Goal: Transaction & Acquisition: Subscribe to service/newsletter

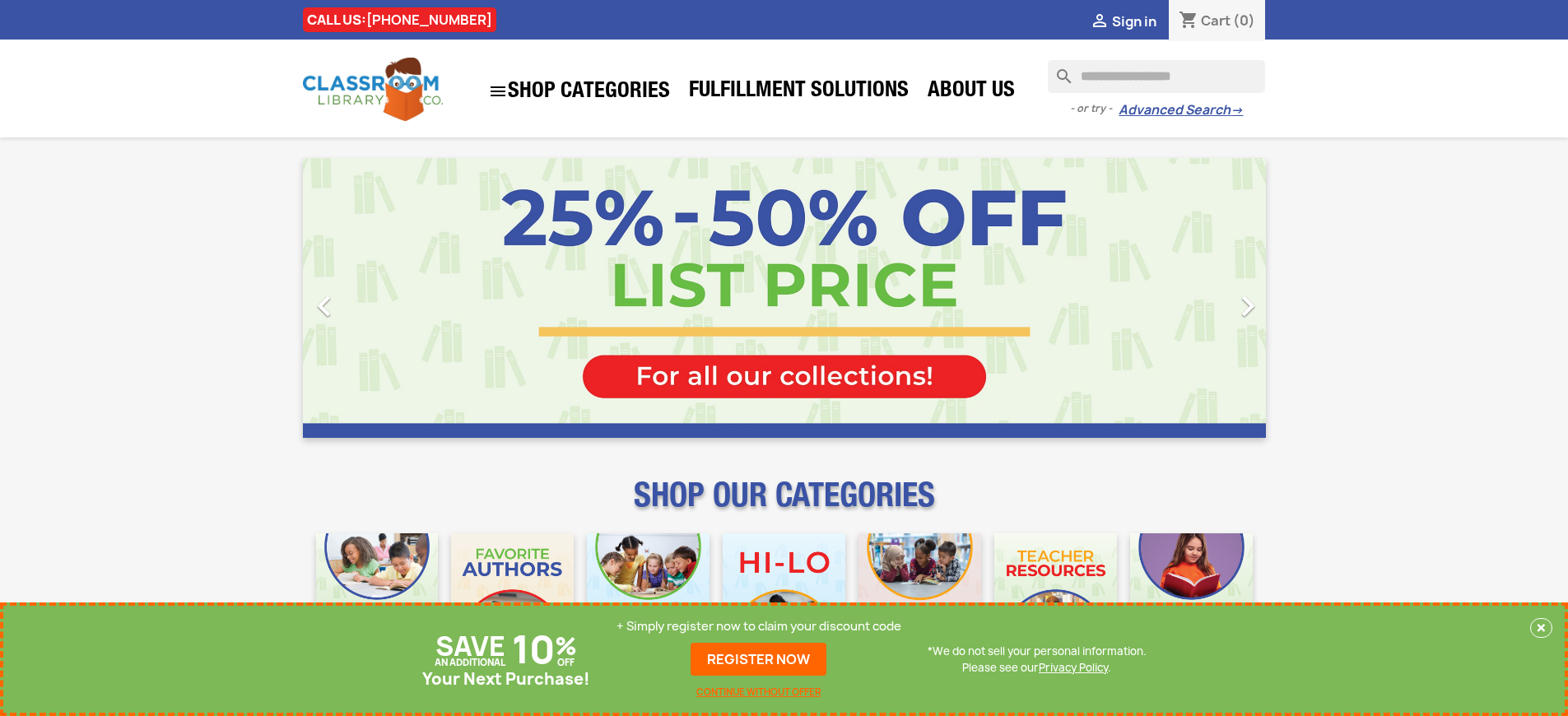
click at [759, 627] on p "+ Simply register now to claim your discount code" at bounding box center [759, 627] width 285 height 17
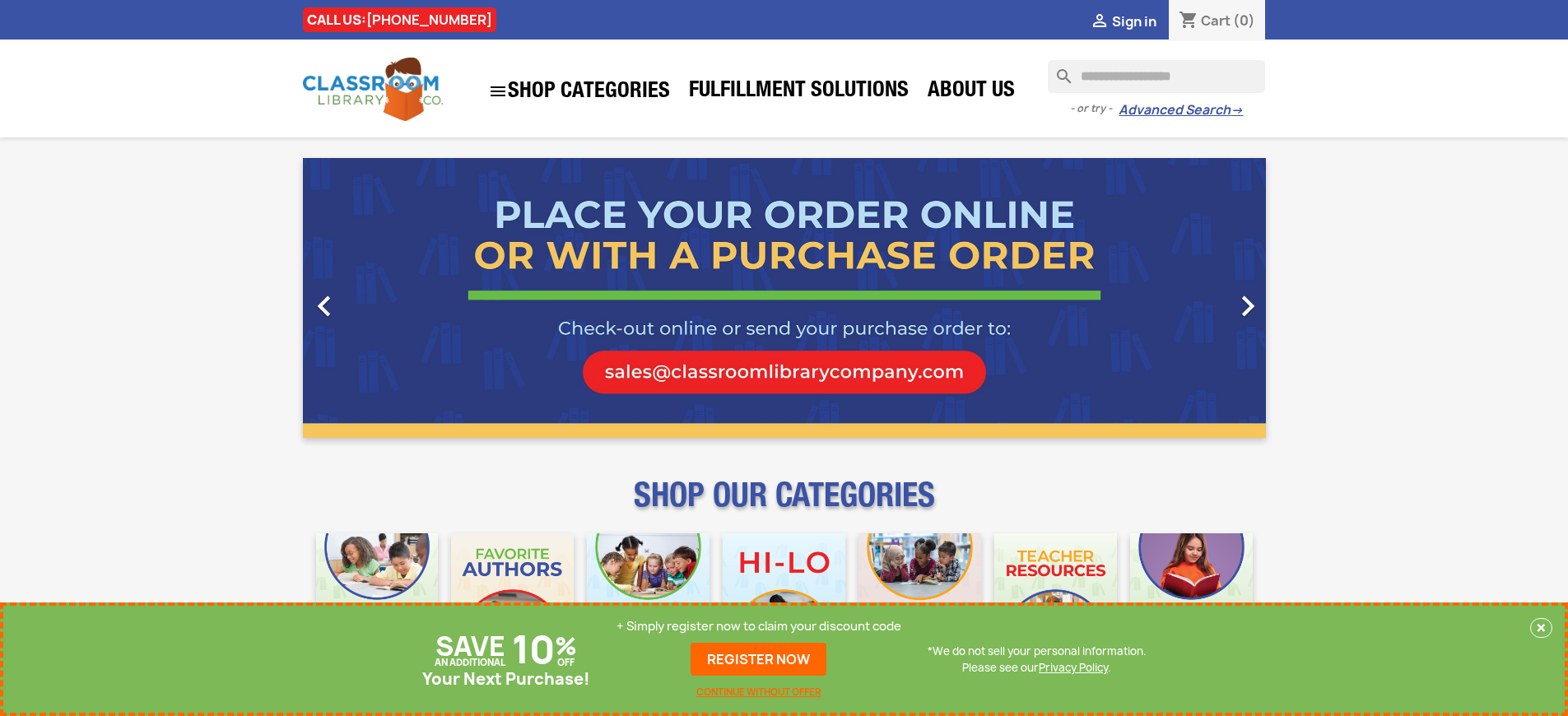
click at [759, 627] on p "+ Simply register now to claim your discount code" at bounding box center [759, 627] width 285 height 17
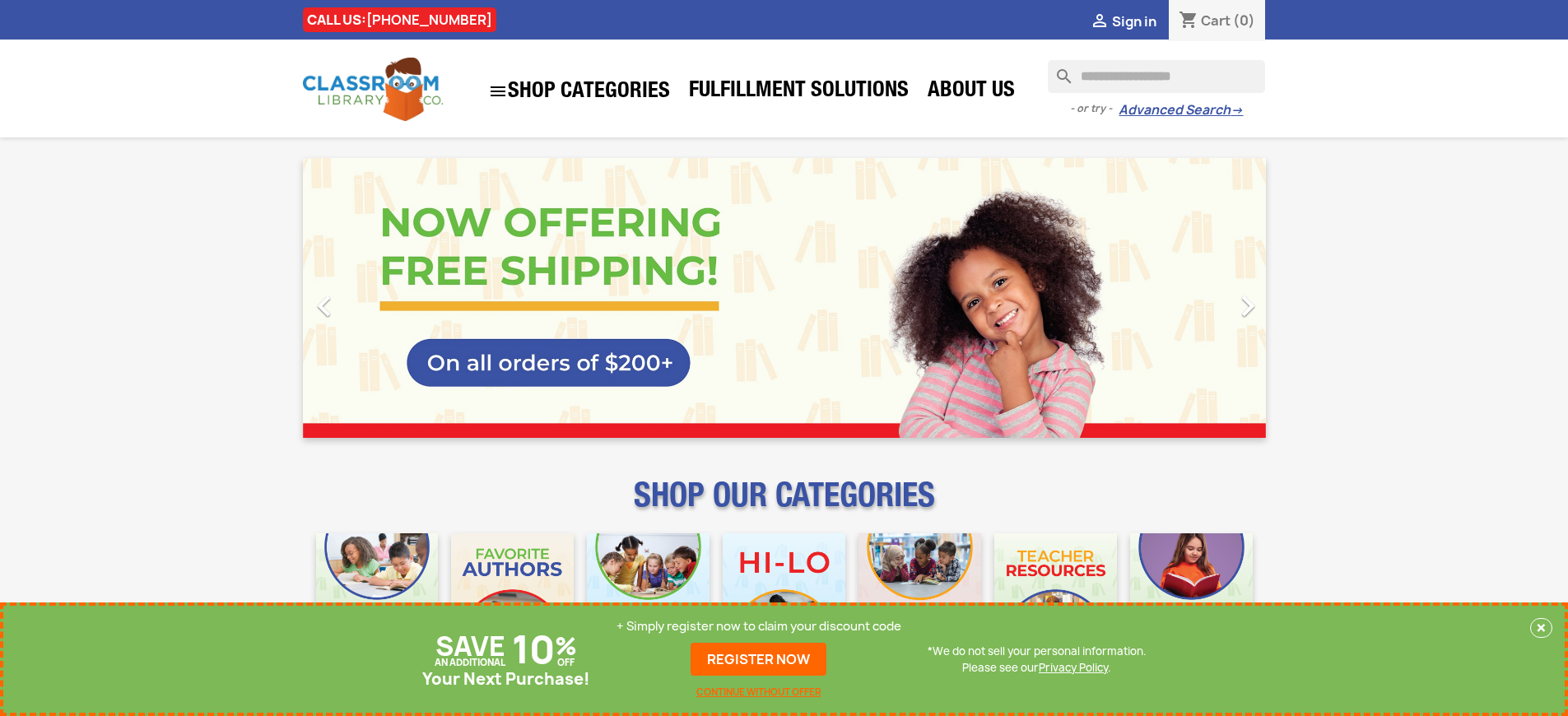
click at [759, 627] on p "+ Simply register now to claim your discount code" at bounding box center [759, 627] width 285 height 17
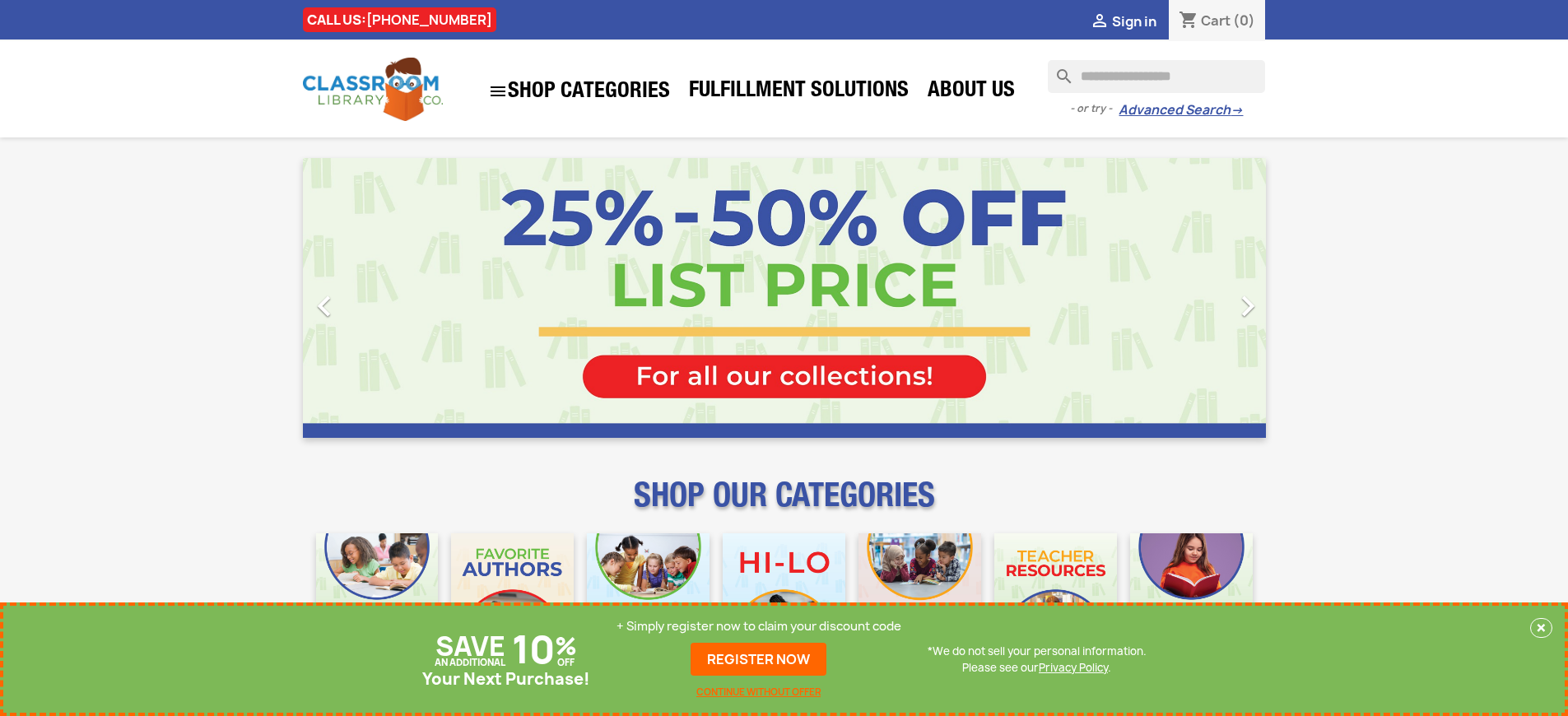
click at [759, 627] on p "+ Simply register now to claim your discount code" at bounding box center [759, 627] width 285 height 17
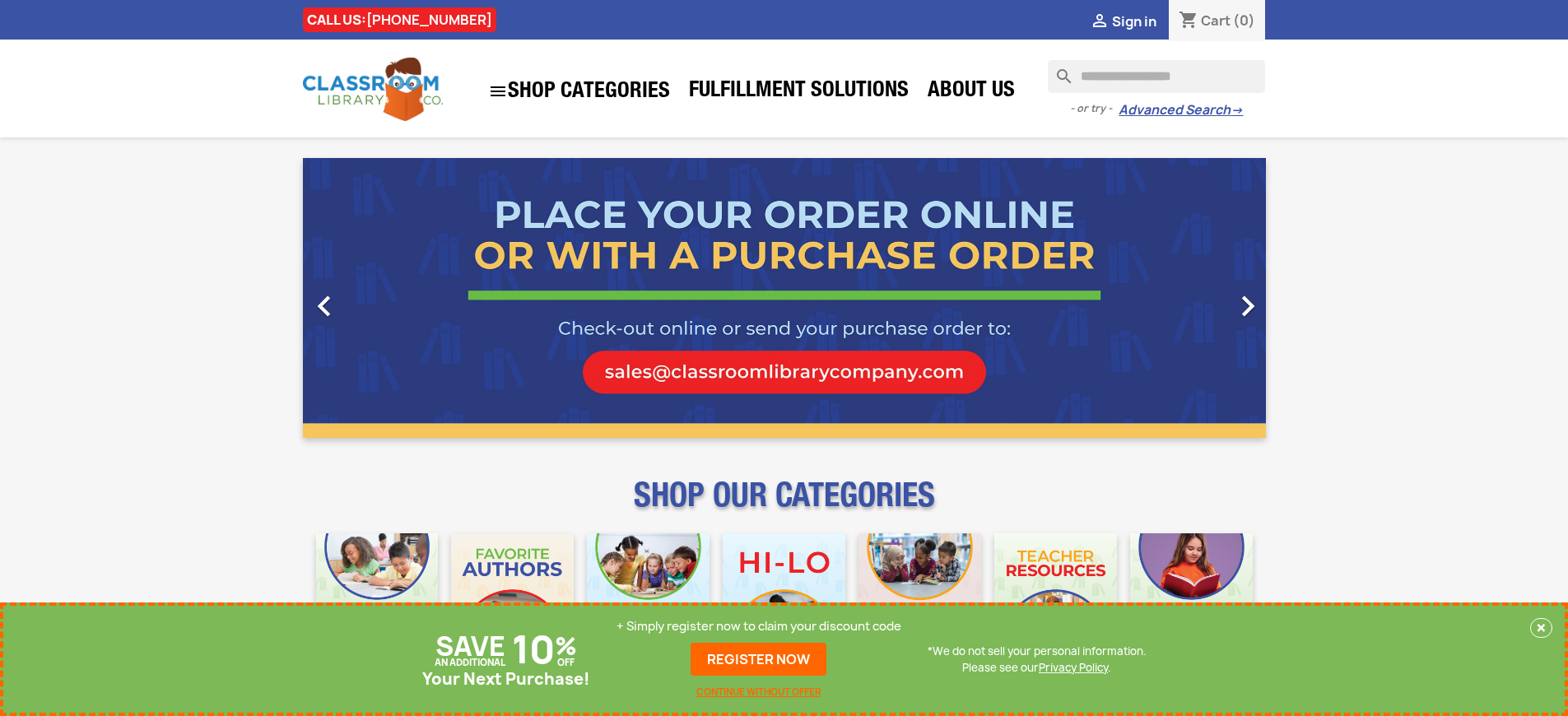
click at [759, 627] on p "+ Simply register now to claim your discount code" at bounding box center [759, 627] width 285 height 17
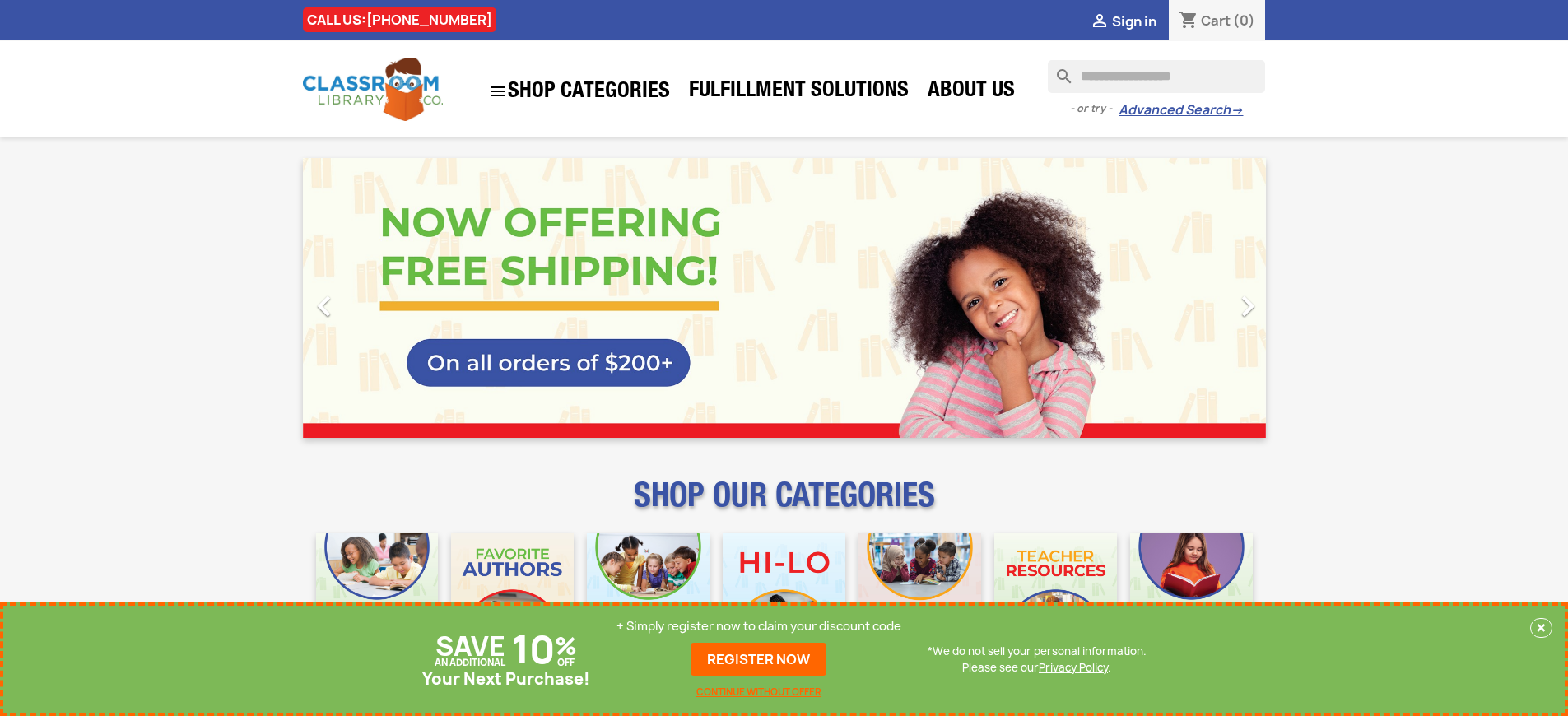
click at [759, 627] on p "+ Simply register now to claim your discount code" at bounding box center [759, 627] width 285 height 17
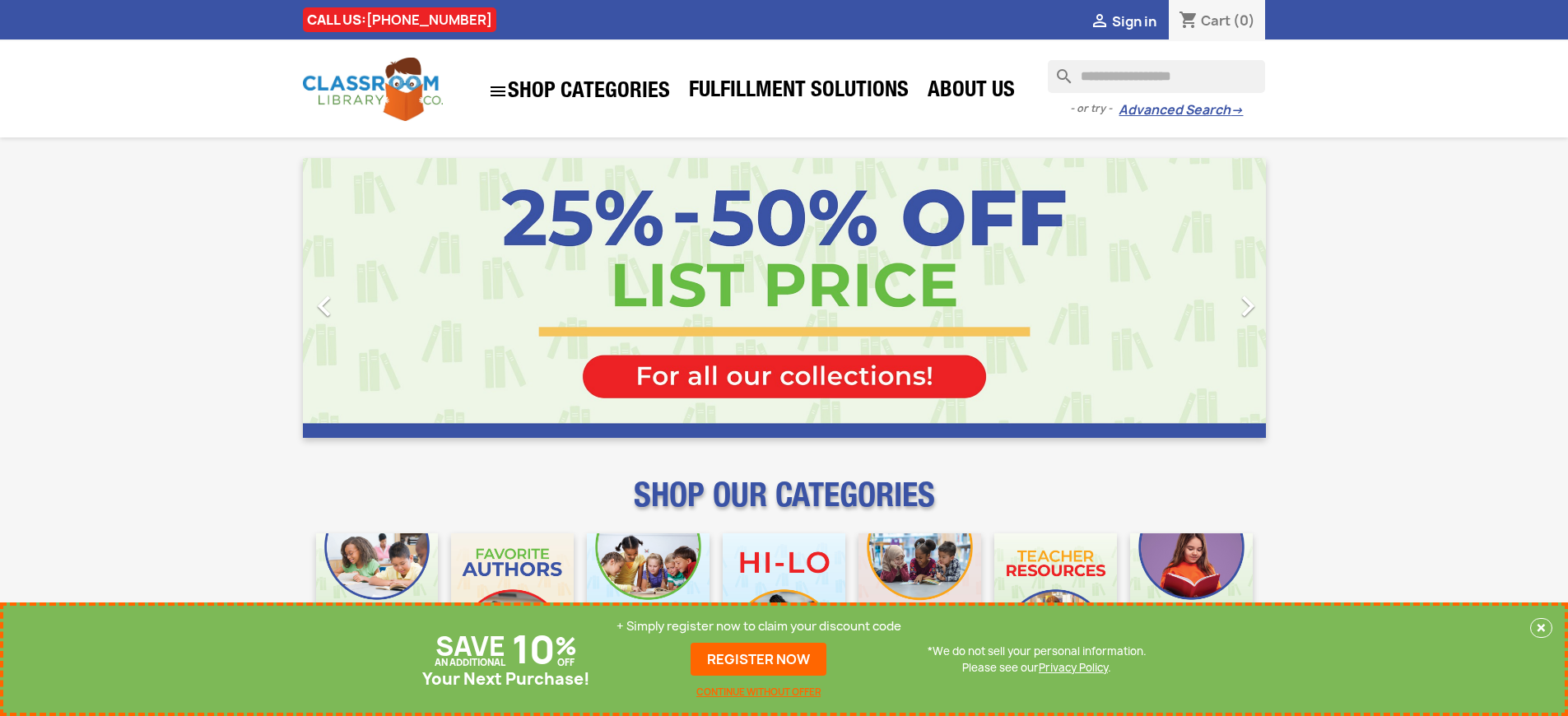
click at [759, 627] on p "+ Simply register now to claim your discount code" at bounding box center [759, 627] width 285 height 17
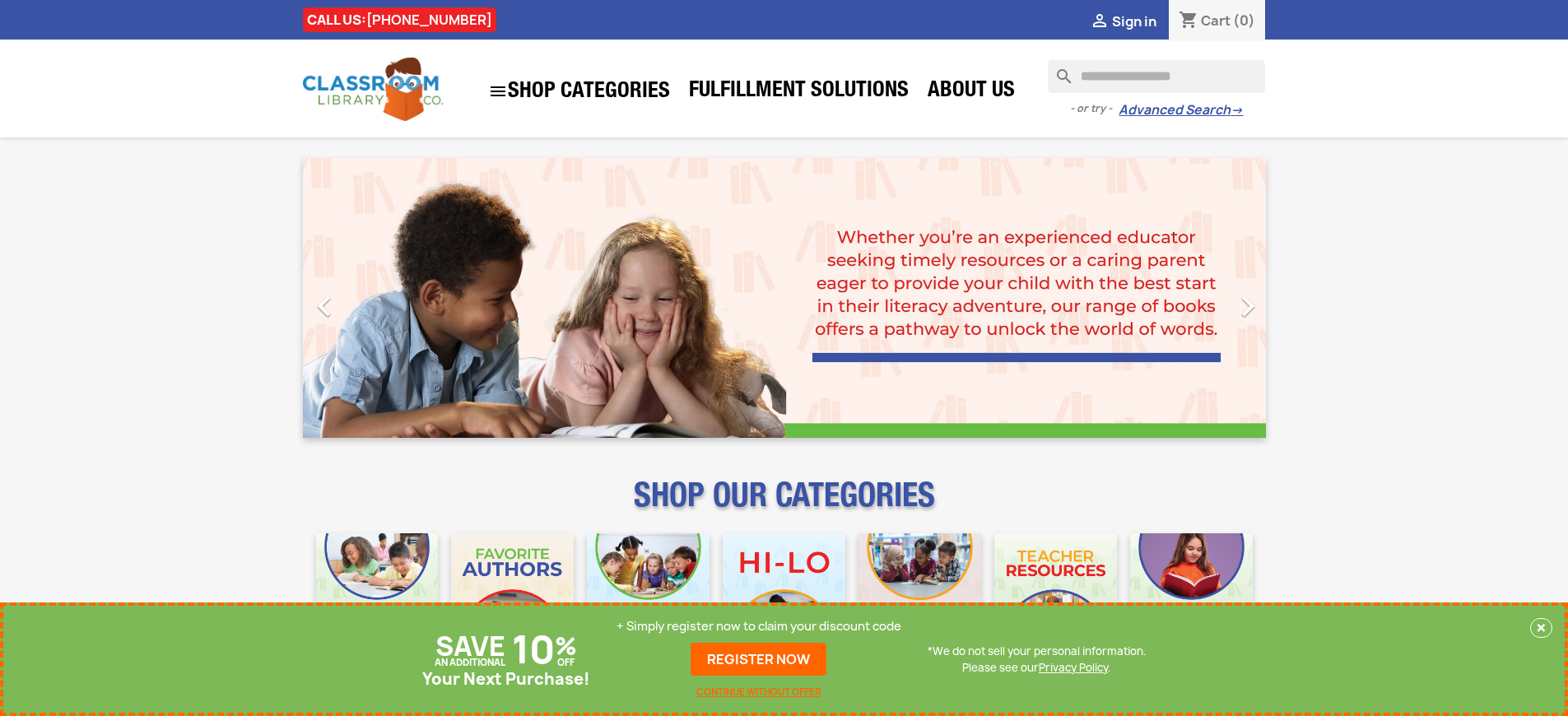
click at [759, 627] on p "+ Simply register now to claim your discount code" at bounding box center [759, 627] width 285 height 17
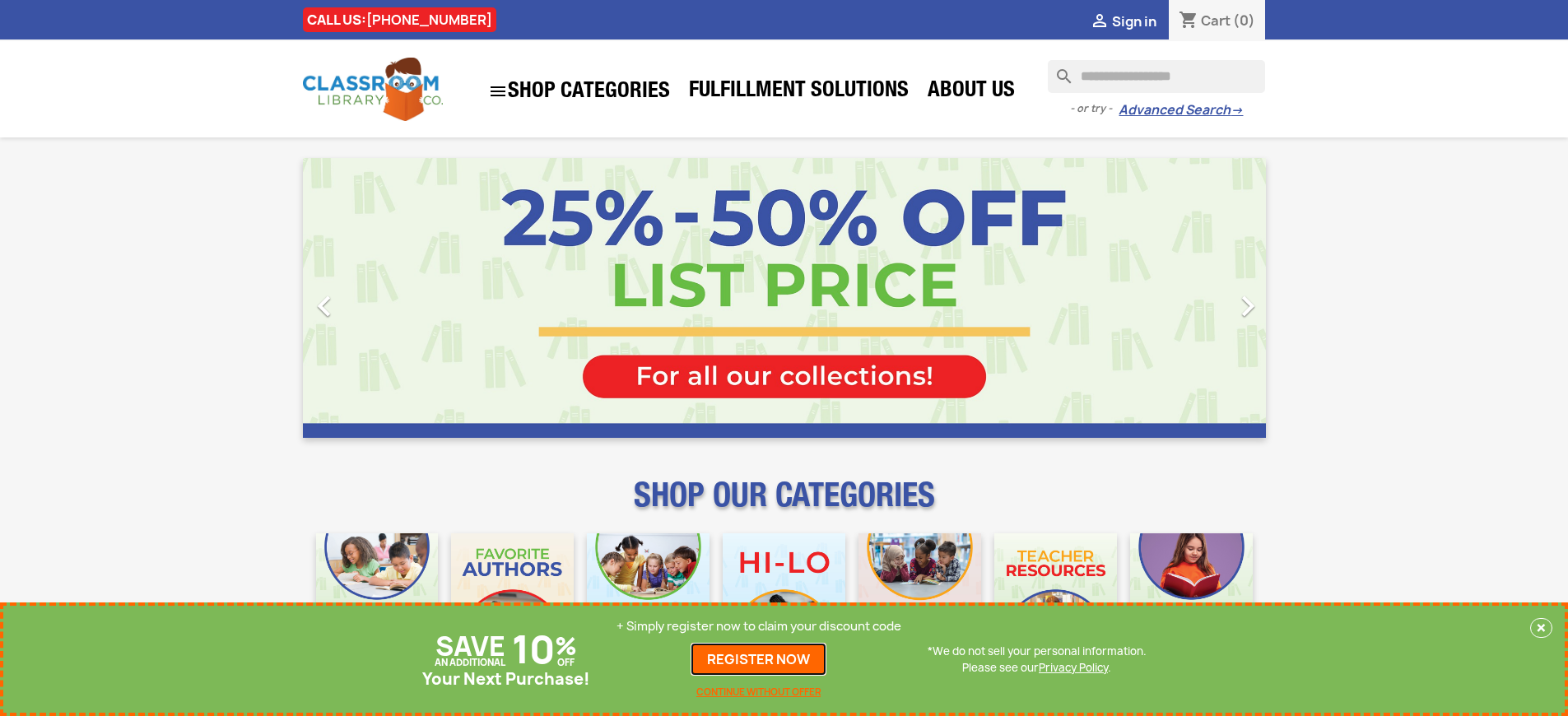
click at [759, 660] on link "REGISTER NOW" at bounding box center [759, 660] width 136 height 33
